Goal: Book appointment/travel/reservation

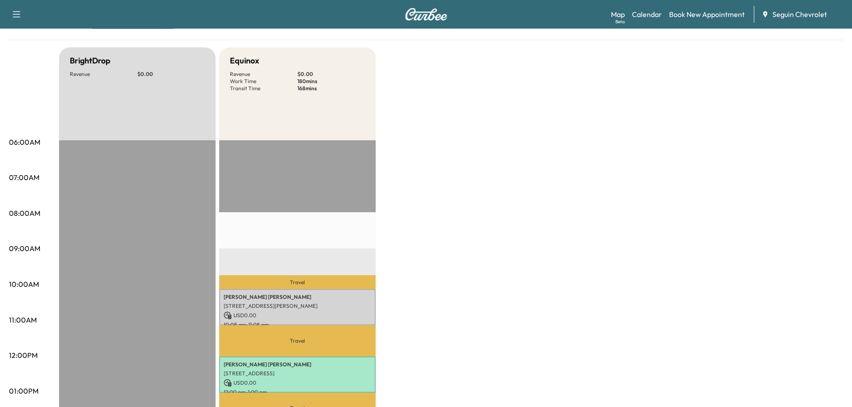
scroll to position [179, 0]
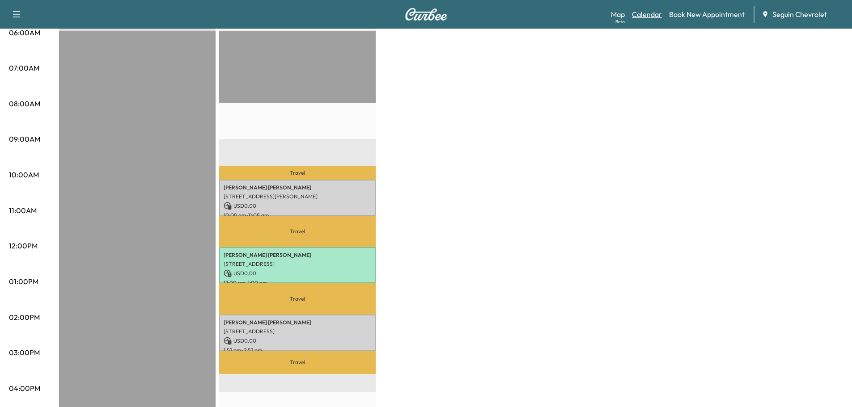
click at [646, 14] on link "Calendar" at bounding box center [647, 14] width 30 height 11
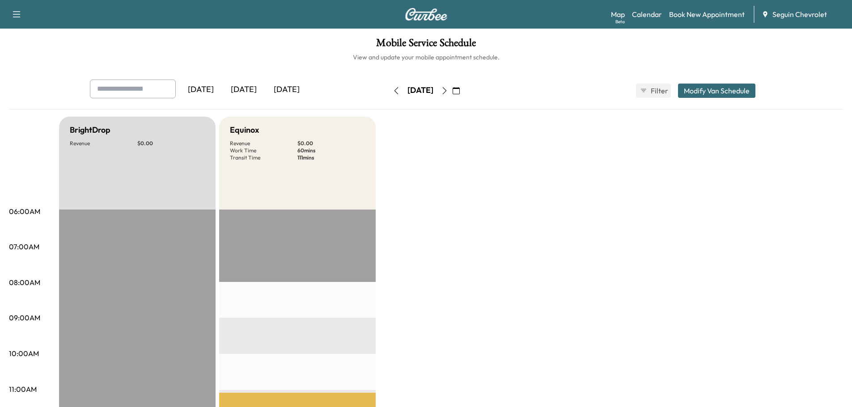
click at [464, 94] on button "button" at bounding box center [455, 91] width 15 height 14
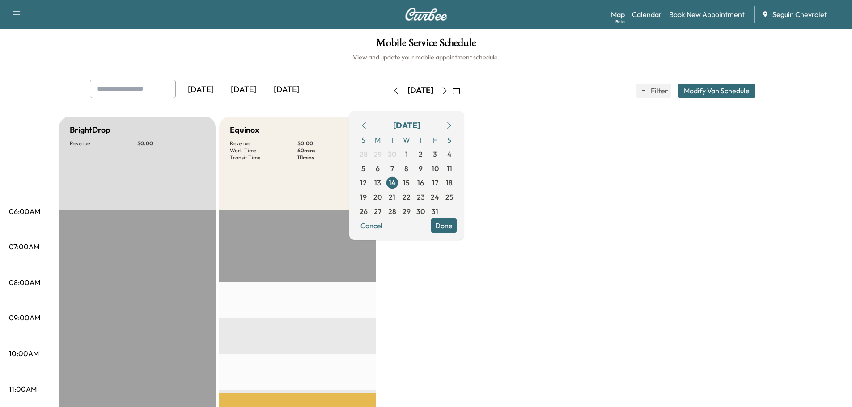
click at [321, 66] on div "Mobile Service Schedule View and update your mobile appointment schedule. [DATE…" at bounding box center [426, 413] width 852 height 768
click at [408, 151] on span "1" at bounding box center [406, 154] width 3 height 11
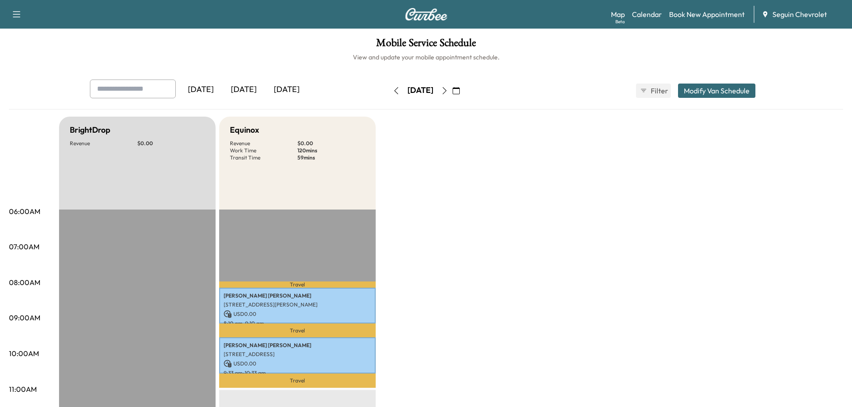
click at [139, 90] on input "text" at bounding box center [133, 89] width 86 height 19
click at [126, 89] on input "text" at bounding box center [133, 89] width 86 height 19
type input "*"
click at [464, 86] on button "button" at bounding box center [455, 91] width 15 height 14
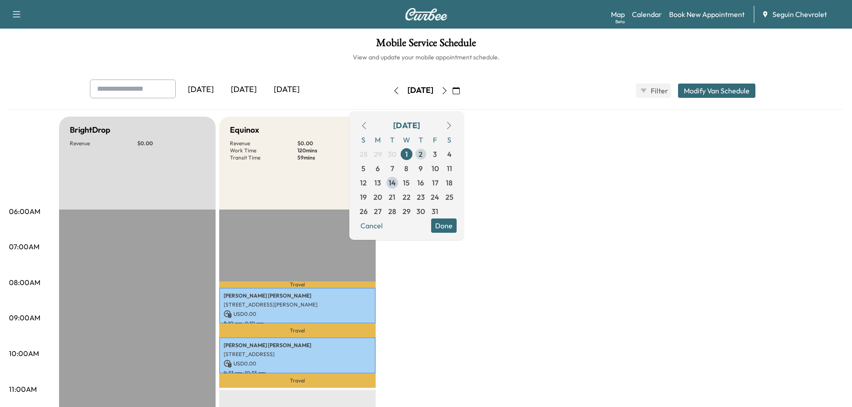
click at [423, 152] on span "2" at bounding box center [421, 154] width 4 height 11
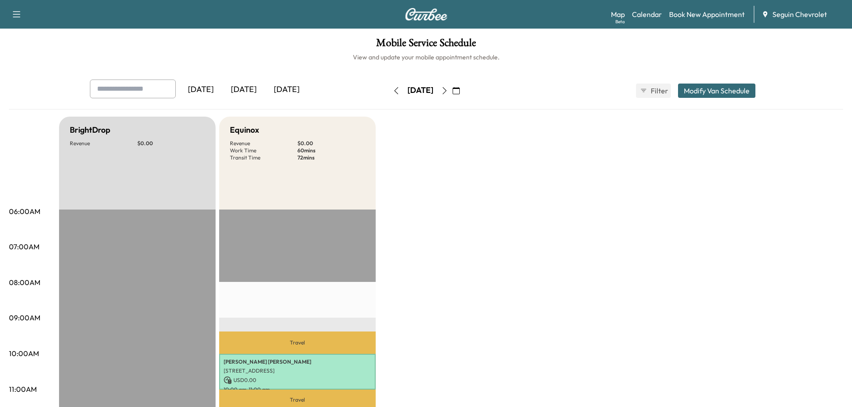
click at [460, 87] on icon "button" at bounding box center [456, 90] width 7 height 7
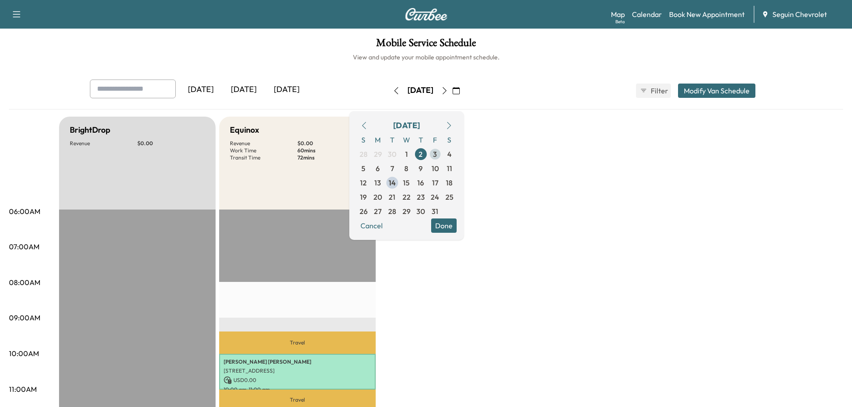
click at [437, 150] on span "3" at bounding box center [435, 154] width 4 height 11
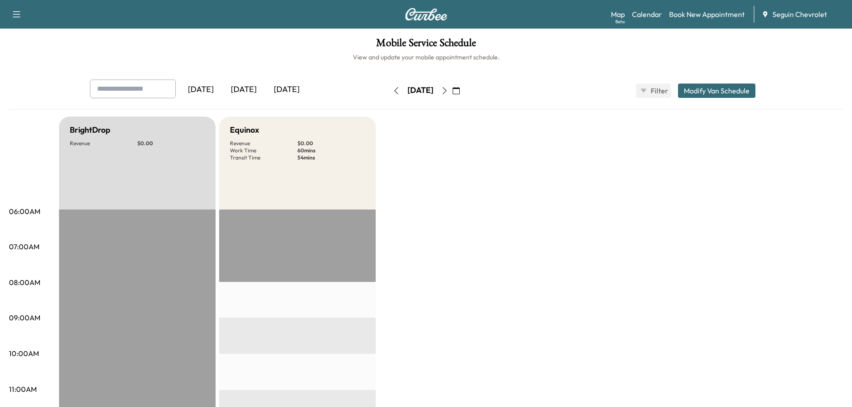
click at [464, 86] on button "button" at bounding box center [455, 91] width 15 height 14
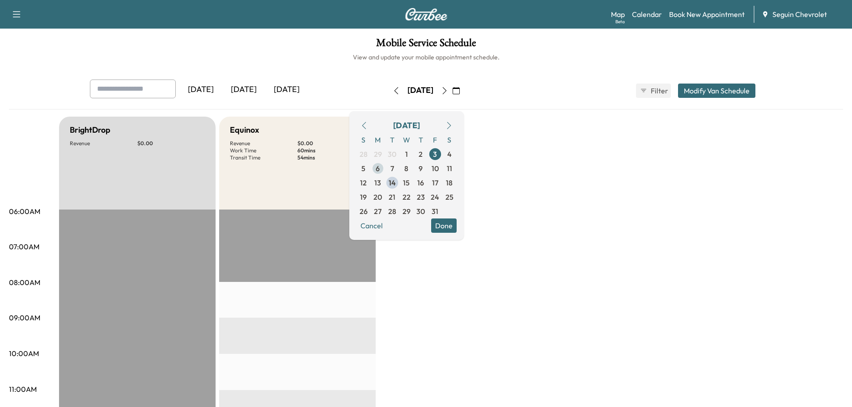
click at [385, 170] on span "6" at bounding box center [378, 168] width 14 height 14
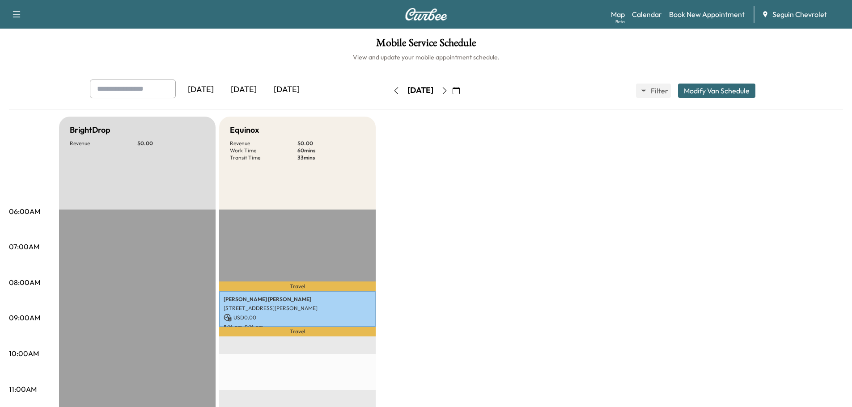
click at [464, 88] on button "button" at bounding box center [455, 91] width 15 height 14
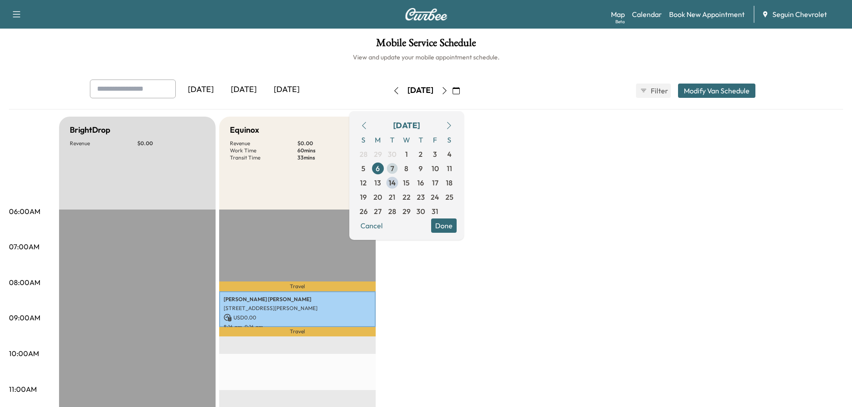
click at [394, 167] on span "7" at bounding box center [392, 168] width 4 height 11
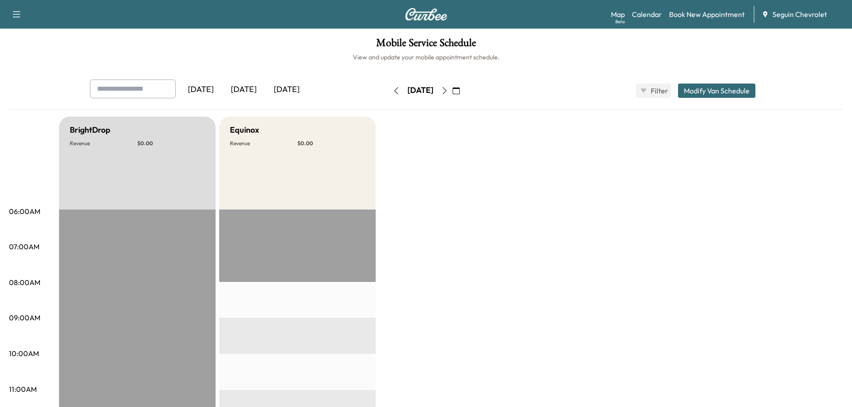
click at [460, 93] on icon "button" at bounding box center [456, 90] width 7 height 7
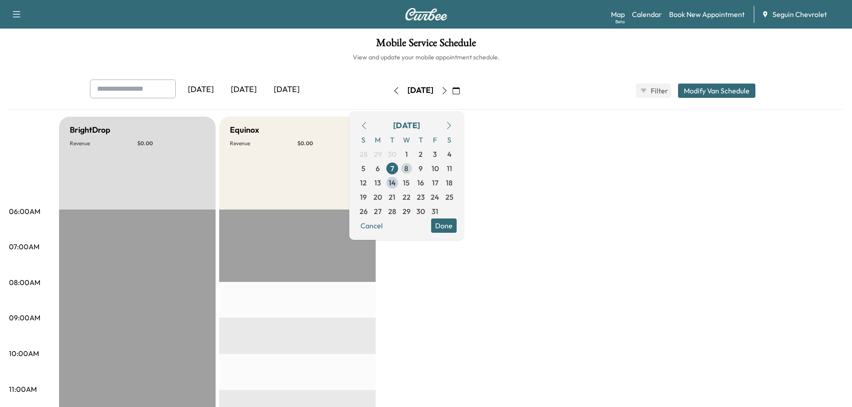
click at [414, 167] on span "8" at bounding box center [406, 168] width 14 height 14
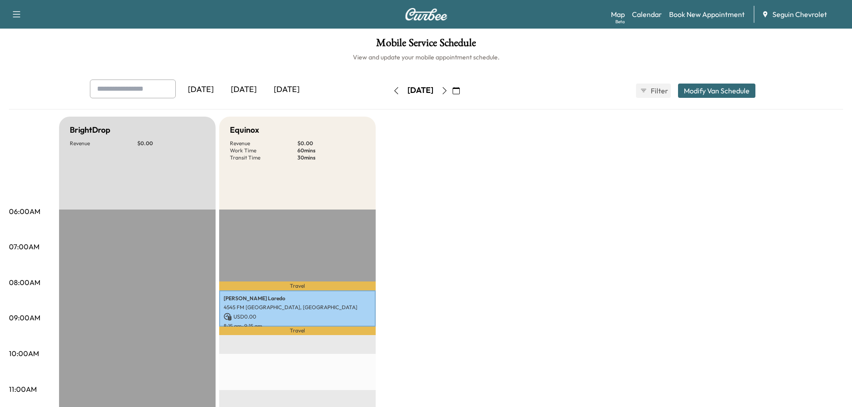
click at [460, 93] on icon "button" at bounding box center [456, 90] width 7 height 7
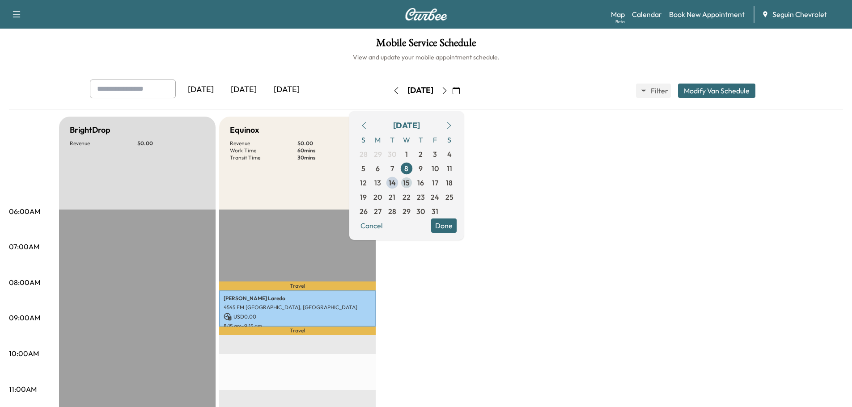
click at [410, 183] on span "15" at bounding box center [406, 183] width 7 height 11
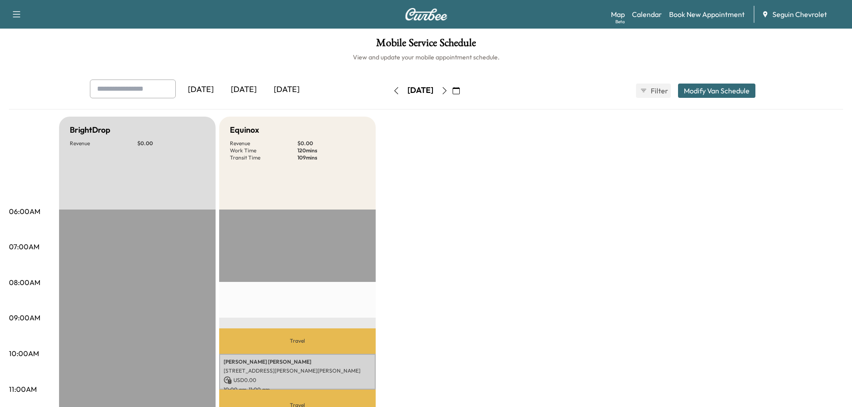
click at [464, 85] on button "button" at bounding box center [455, 91] width 15 height 14
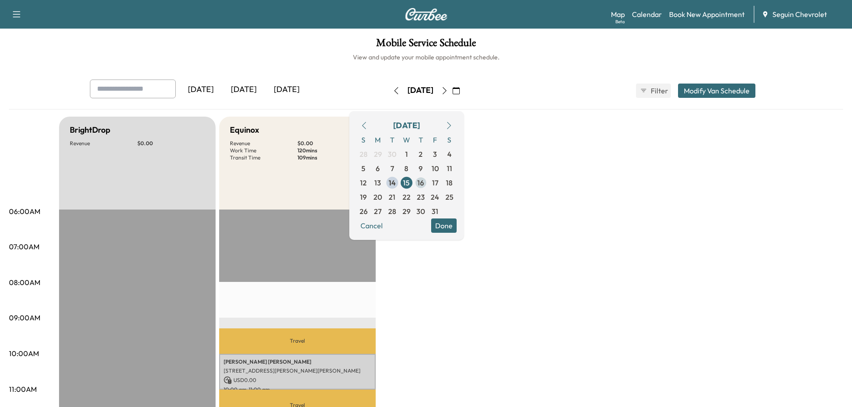
click at [428, 181] on span "16" at bounding box center [421, 183] width 14 height 14
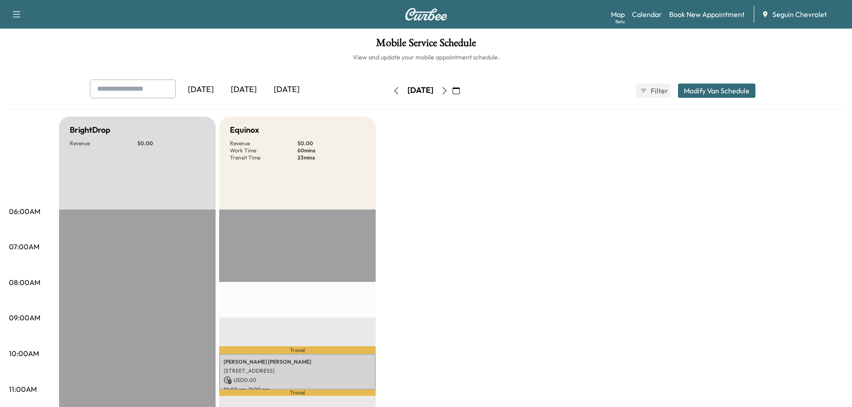
click at [464, 90] on button "button" at bounding box center [455, 91] width 15 height 14
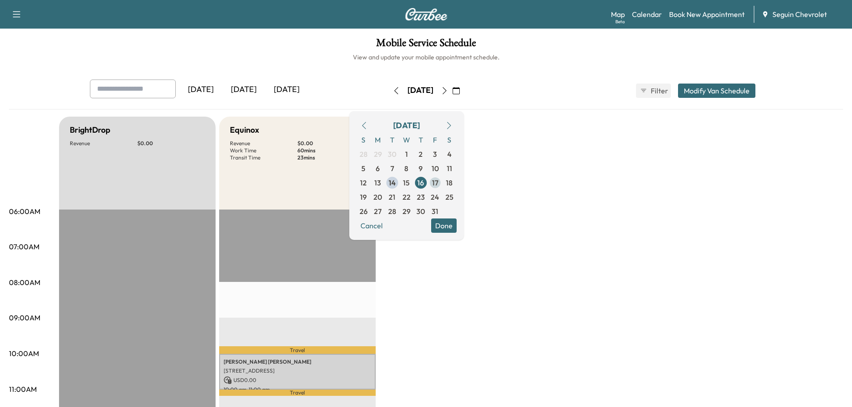
click at [438, 184] on span "17" at bounding box center [435, 183] width 6 height 11
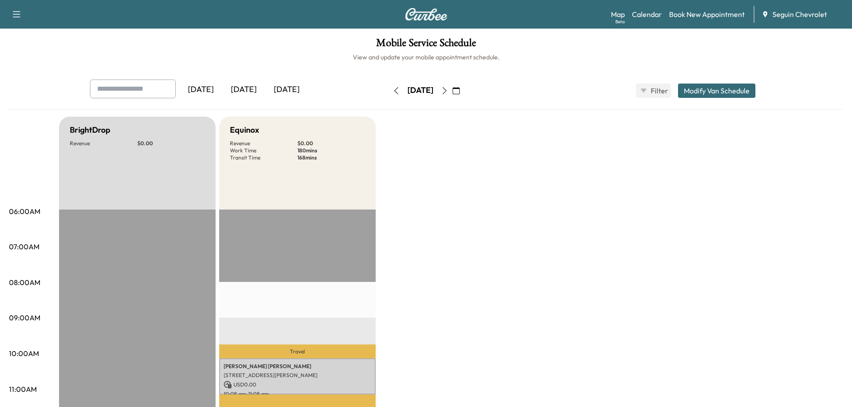
click at [124, 88] on input "text" at bounding box center [133, 89] width 86 height 19
type input "*"
click at [460, 90] on icon "button" at bounding box center [456, 90] width 7 height 7
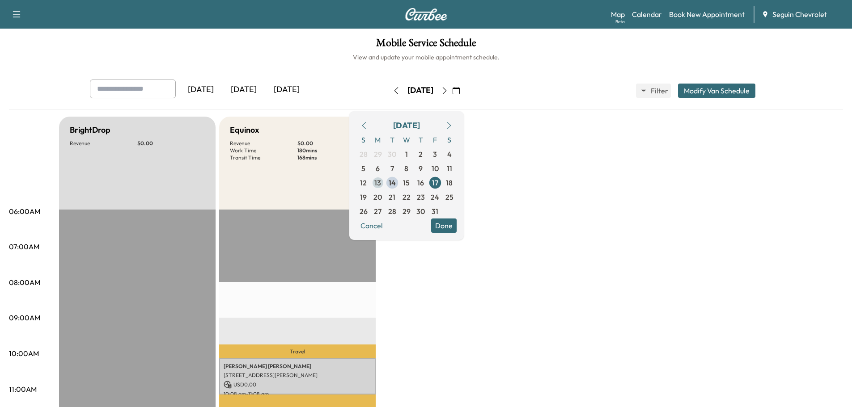
click at [381, 181] on span "13" at bounding box center [377, 183] width 7 height 11
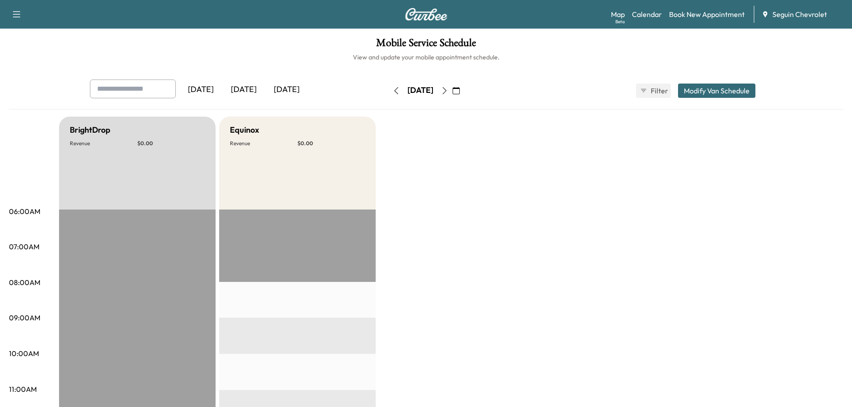
click at [460, 87] on icon "button" at bounding box center [456, 90] width 7 height 7
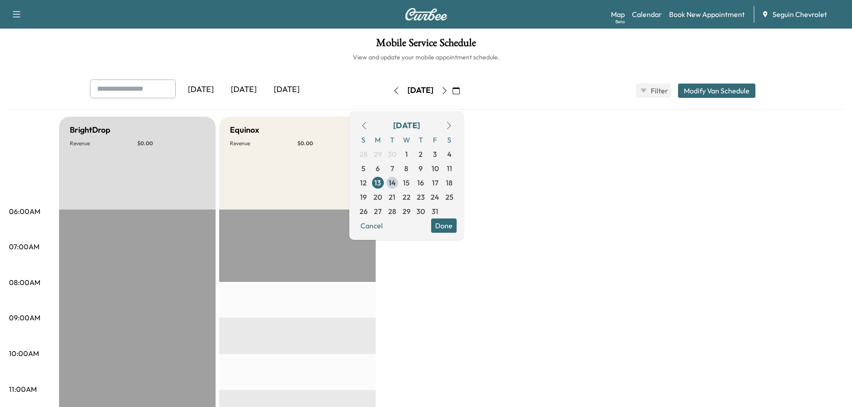
click at [372, 120] on button "button" at bounding box center [363, 125] width 15 height 14
click at [368, 128] on icon "button" at bounding box center [363, 125] width 7 height 7
